Goal: Transaction & Acquisition: Purchase product/service

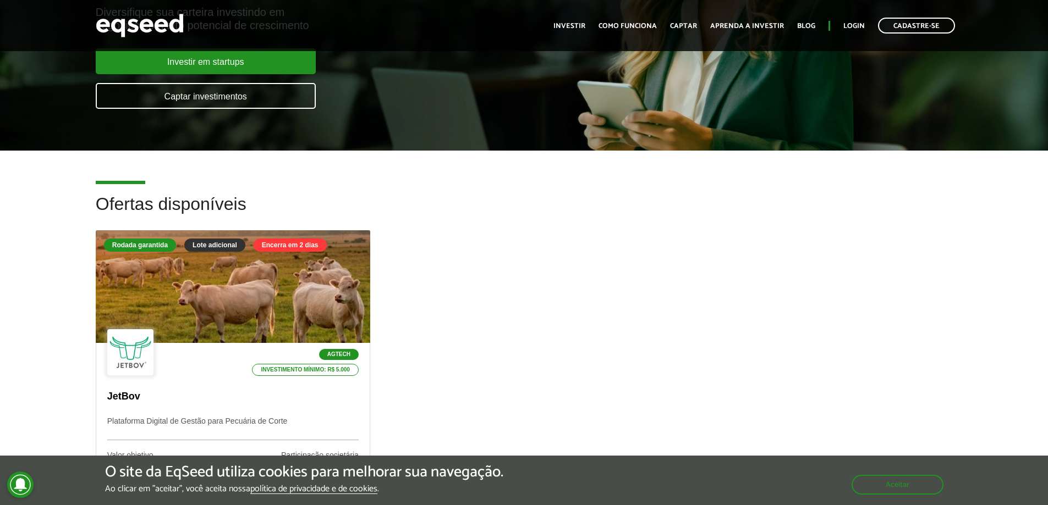
scroll to position [275, 0]
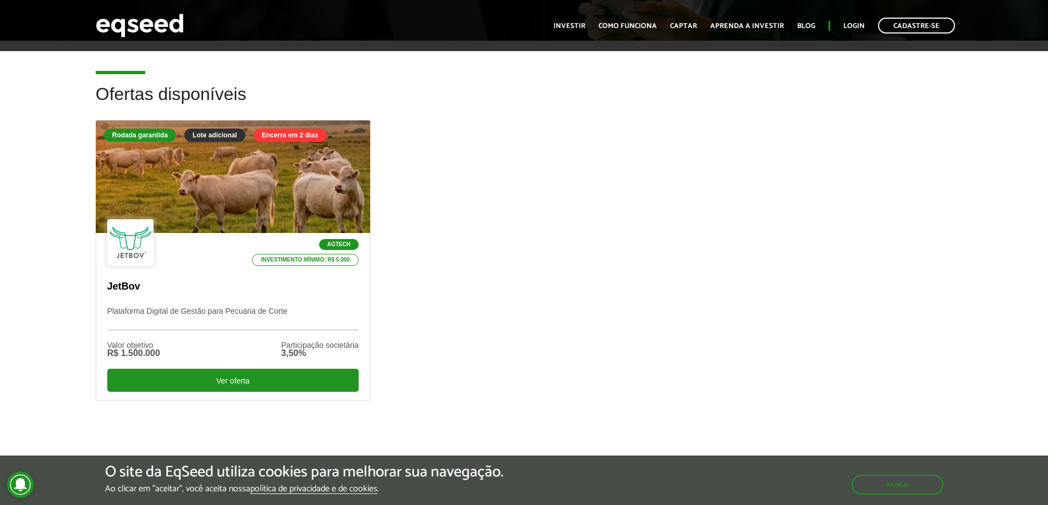
click at [540, 346] on div "Rodada garantida Lote adicional Encerra em 2 dias Agtech Investimento mínimo: R…" at bounding box center [523, 277] width 873 height 315
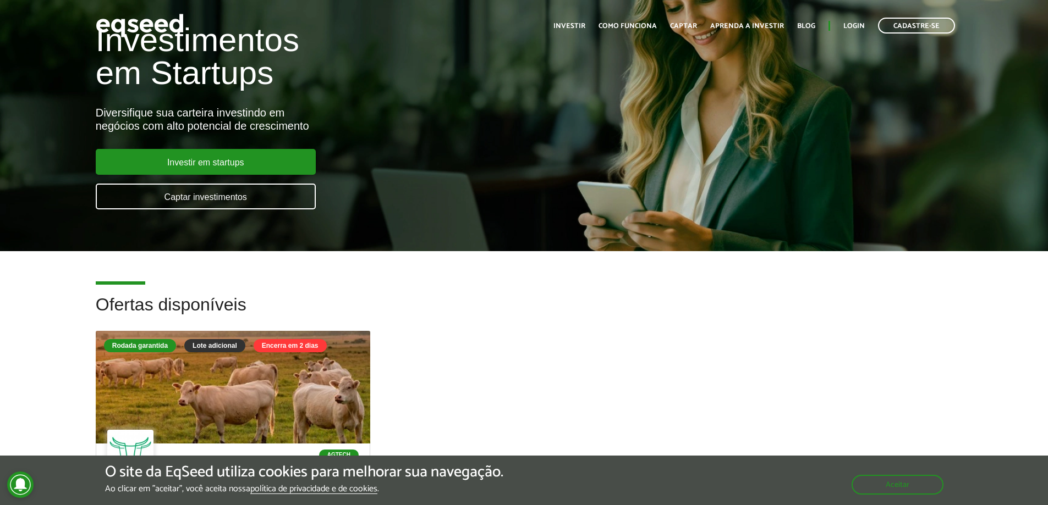
scroll to position [0, 0]
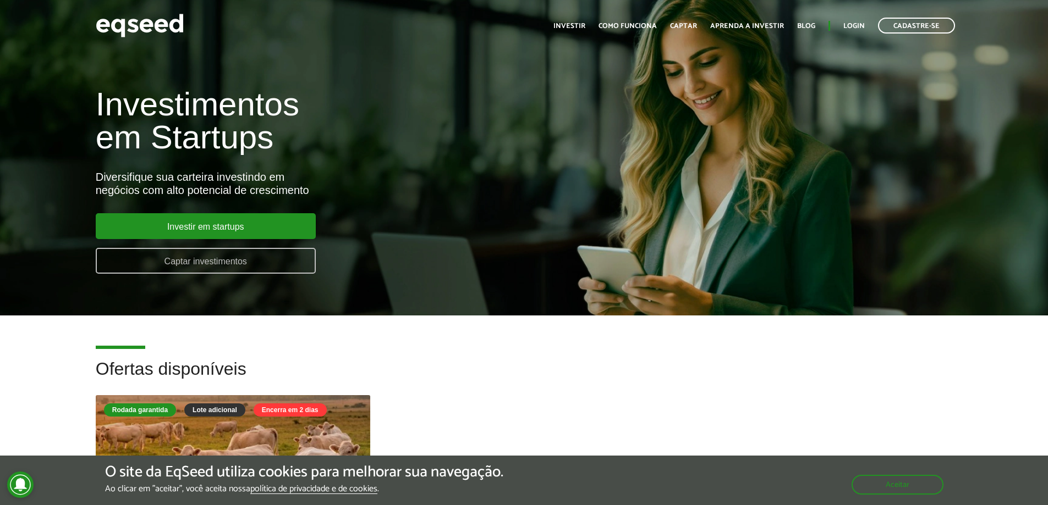
click at [239, 266] on link "Captar investimentos" at bounding box center [206, 261] width 220 height 26
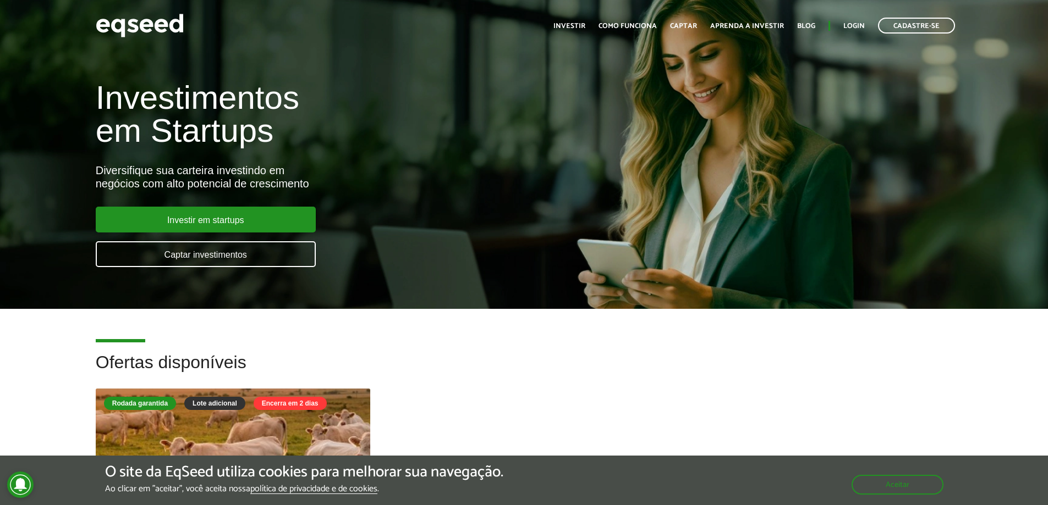
scroll to position [330, 0]
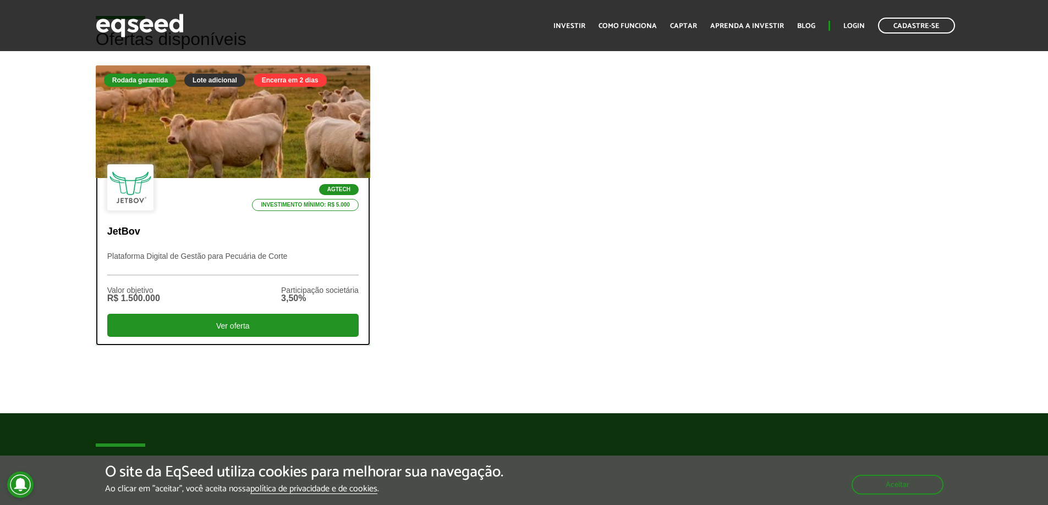
click at [199, 97] on div at bounding box center [232, 121] width 329 height 135
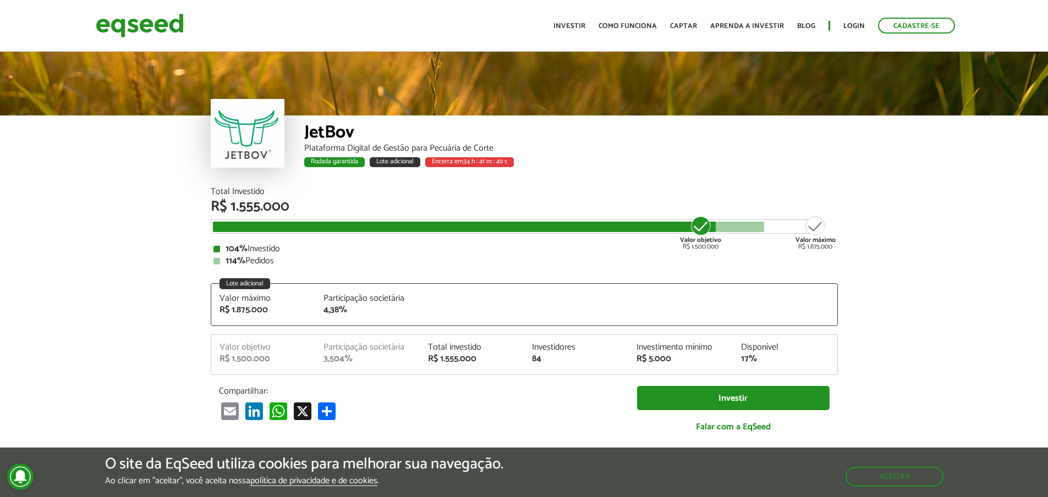
scroll to position [1424, 0]
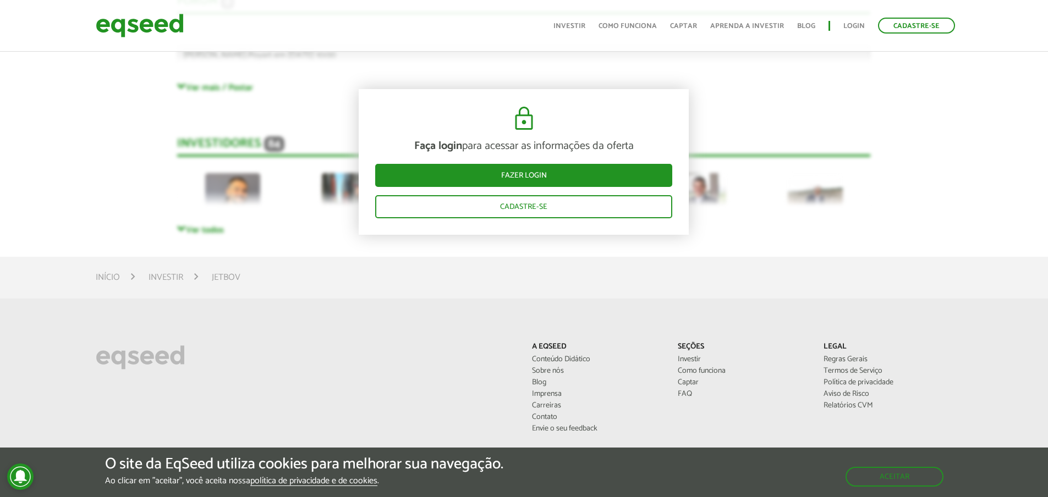
scroll to position [3184, 0]
